Goal: Task Accomplishment & Management: Use online tool/utility

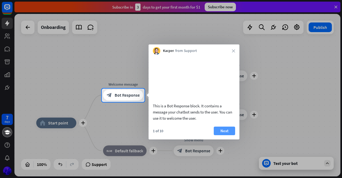
click at [224, 135] on button "Next" at bounding box center [224, 130] width 21 height 9
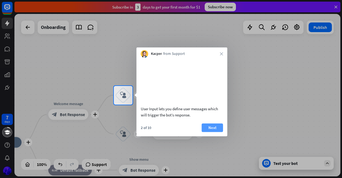
click at [207, 132] on button "Next" at bounding box center [212, 127] width 21 height 9
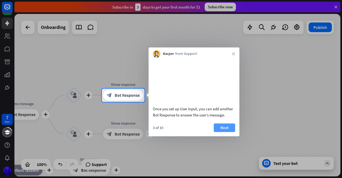
click at [229, 132] on button "Next" at bounding box center [224, 127] width 21 height 9
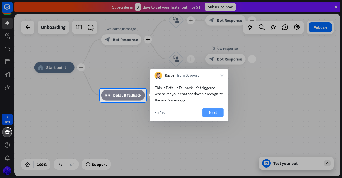
click at [214, 113] on button "Next" at bounding box center [212, 112] width 21 height 9
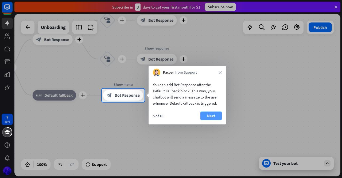
click at [215, 113] on button "Next" at bounding box center [210, 115] width 21 height 9
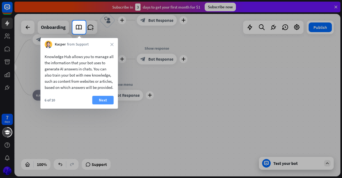
click at [101, 103] on button "Next" at bounding box center [102, 100] width 21 height 9
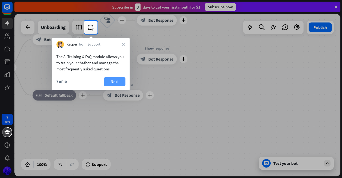
drag, startPoint x: 118, startPoint y: 90, endPoint x: 116, endPoint y: 85, distance: 5.6
click at [118, 89] on body "7 days close Product Help First steps Get started with ChatBot Help Center Foll…" at bounding box center [171, 89] width 342 height 178
click at [116, 85] on button "Next" at bounding box center [114, 81] width 21 height 9
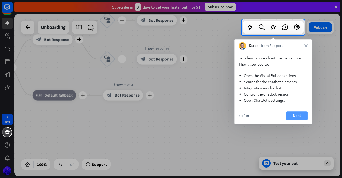
click at [299, 116] on button "Next" at bounding box center [296, 115] width 21 height 9
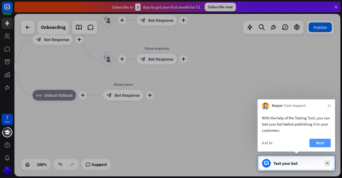
click at [324, 138] on button "Next" at bounding box center [319, 142] width 21 height 9
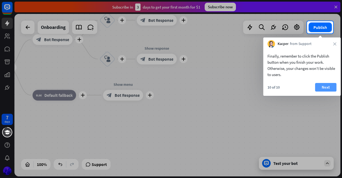
click at [331, 88] on button "Next" at bounding box center [325, 87] width 21 height 9
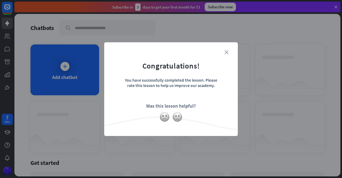
click at [226, 54] on div "close Congratulations! You have successfully completed the lesson. Please rate …" at bounding box center [171, 88] width 134 height 93
drag, startPoint x: 241, startPoint y: 70, endPoint x: 242, endPoint y: 63, distance: 7.3
click at [241, 70] on div "close Congratulations! You have successfully completed the lesson. Please rate …" at bounding box center [171, 89] width 342 height 178
click at [229, 52] on form "Congratulations! You have successfully completed the lesson. Please rate this l…" at bounding box center [171, 81] width 120 height 64
click at [215, 99] on form "Congratulations! You have successfully completed the lesson. Please rate this l…" at bounding box center [171, 81] width 120 height 64
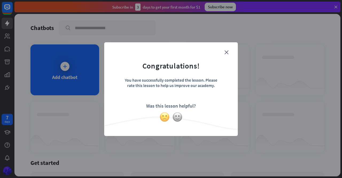
click at [164, 119] on img at bounding box center [164, 117] width 10 height 10
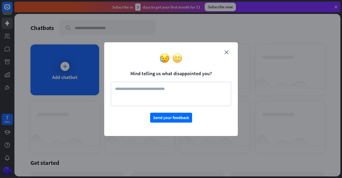
click at [180, 58] on img at bounding box center [177, 58] width 10 height 10
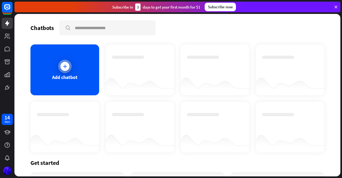
click at [68, 65] on div at bounding box center [64, 66] width 9 height 9
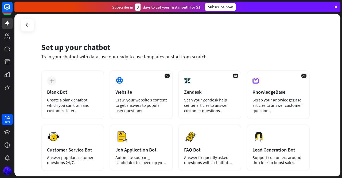
click at [334, 6] on icon at bounding box center [335, 7] width 5 height 5
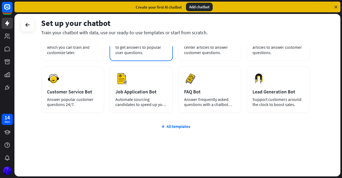
scroll to position [59, 0]
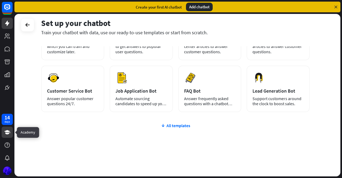
click at [9, 133] on icon at bounding box center [7, 132] width 6 height 6
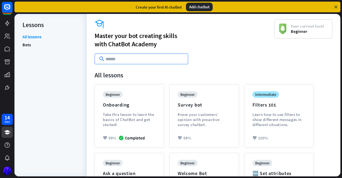
click at [140, 57] on input "text" at bounding box center [141, 58] width 93 height 11
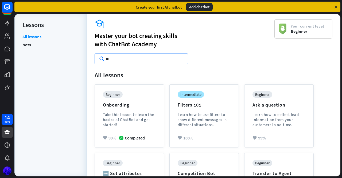
type input "*"
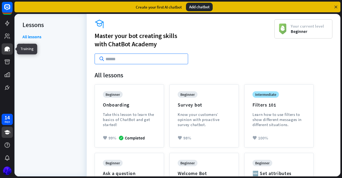
click at [10, 50] on icon at bounding box center [7, 49] width 6 height 6
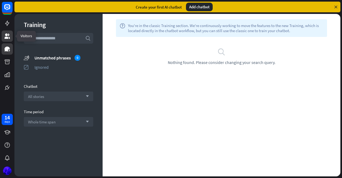
click at [7, 35] on icon at bounding box center [7, 35] width 5 height 5
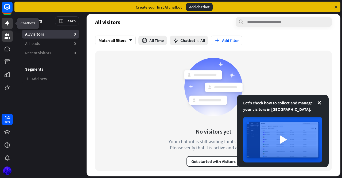
click at [9, 22] on icon at bounding box center [7, 23] width 6 height 6
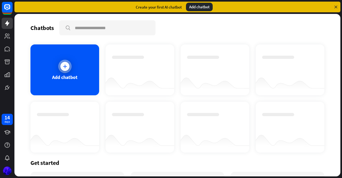
click at [64, 69] on div at bounding box center [64, 66] width 9 height 9
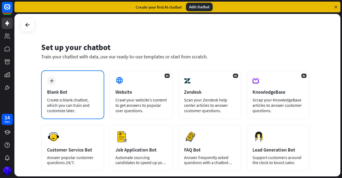
click at [72, 95] on div "plus Blank Bot Create a blank chatbot, which you can train and customize later." at bounding box center [72, 94] width 63 height 49
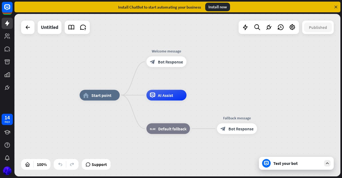
click at [293, 161] on div "Test your bot" at bounding box center [297, 162] width 48 height 5
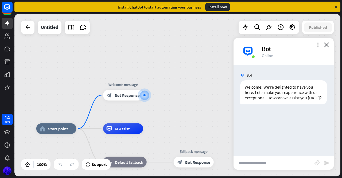
paste input "**********"
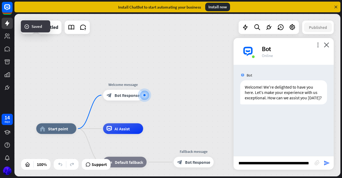
type input "**********"
click at [325, 160] on icon "send" at bounding box center [326, 162] width 6 height 6
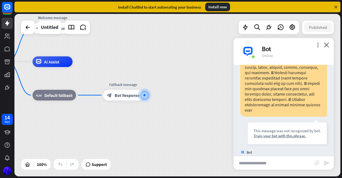
scroll to position [196, 0]
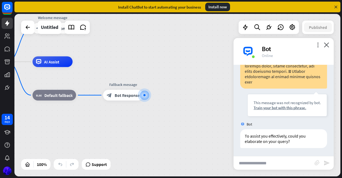
click at [270, 164] on input "text" at bounding box center [273, 162] width 81 height 13
click at [131, 94] on span "Bot Response" at bounding box center [127, 94] width 25 height 5
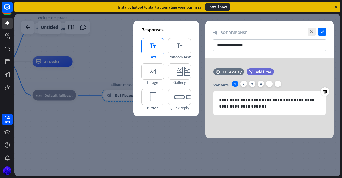
click at [152, 49] on icon "editor_text" at bounding box center [152, 46] width 23 height 16
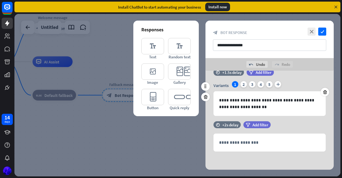
scroll to position [12, 0]
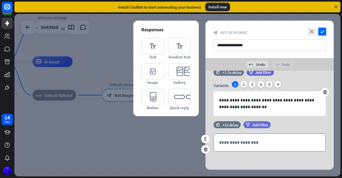
click at [247, 140] on p "**********" at bounding box center [269, 142] width 101 height 7
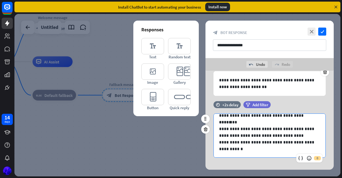
scroll to position [38, 0]
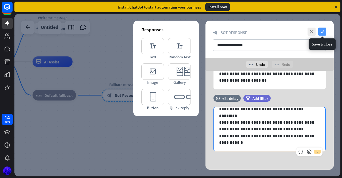
click at [320, 30] on icon "check" at bounding box center [322, 32] width 8 height 8
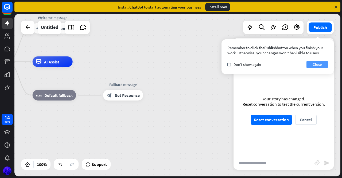
click at [312, 65] on button "Close" at bounding box center [316, 64] width 21 height 7
